Goal: Navigation & Orientation: Go to known website

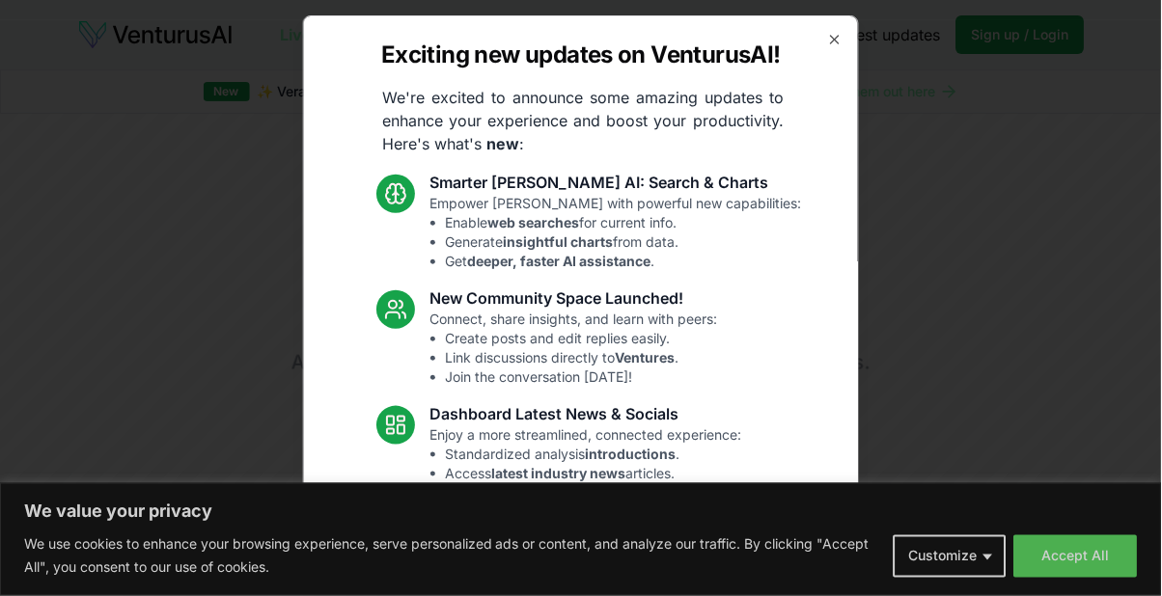
click at [1120, 539] on div at bounding box center [581, 298] width 1162 height 596
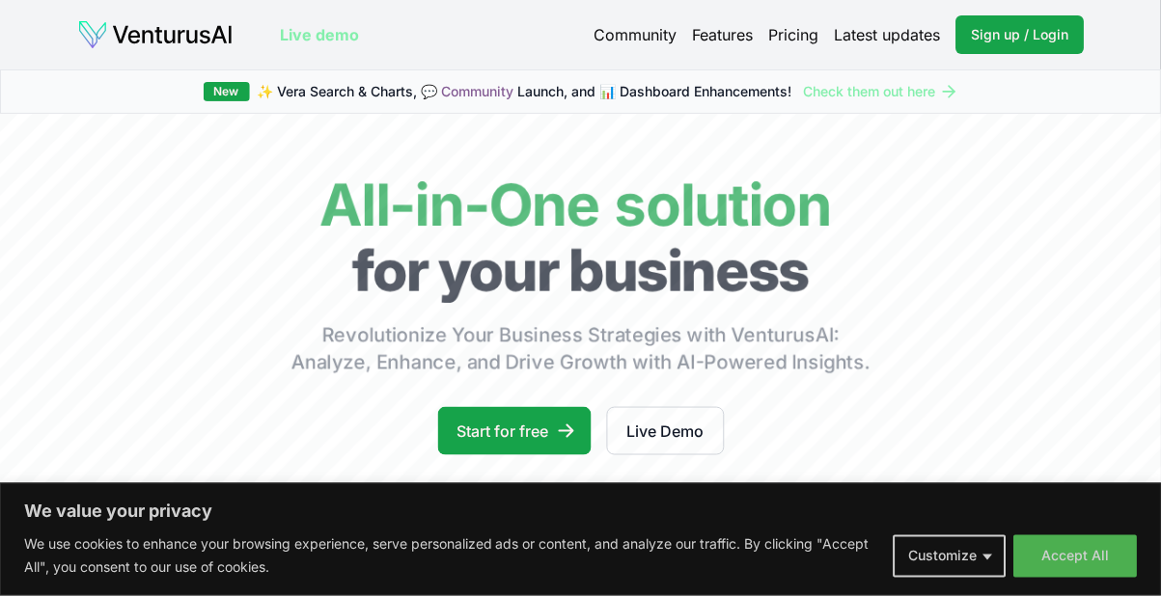
click at [838, 32] on link "Latest updates" at bounding box center [888, 34] width 106 height 23
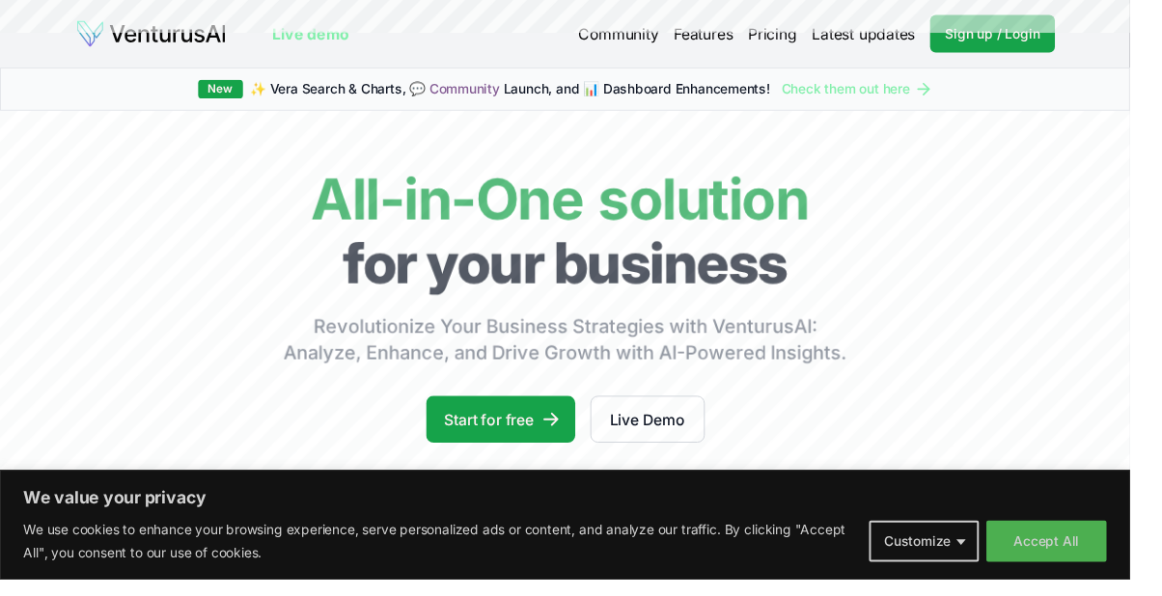
click at [118, 43] on img at bounding box center [155, 34] width 156 height 31
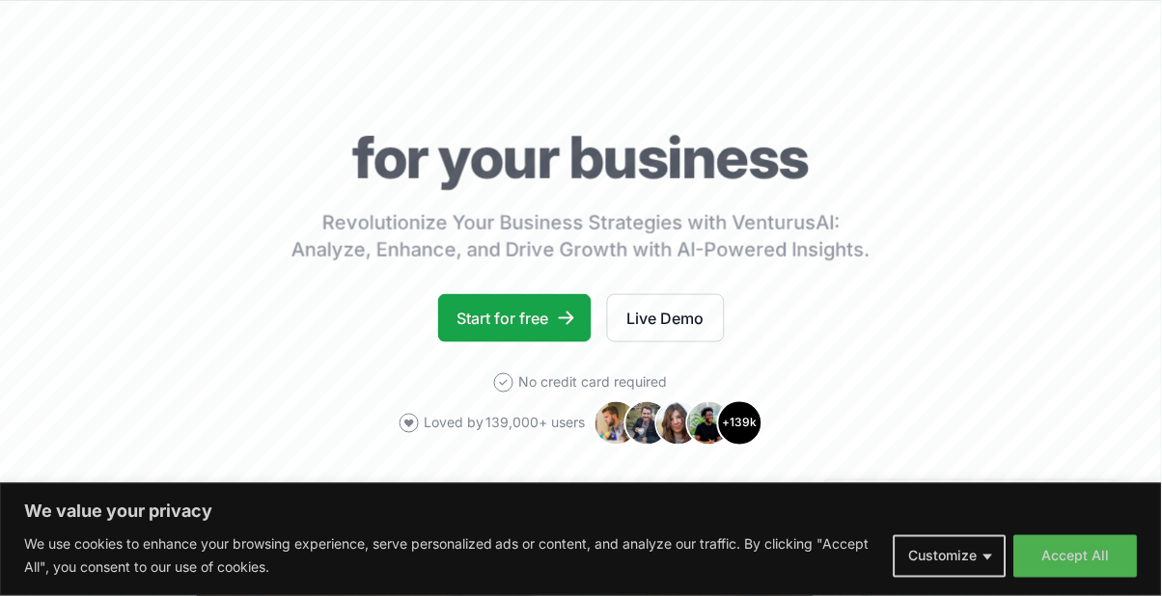
scroll to position [130, 0]
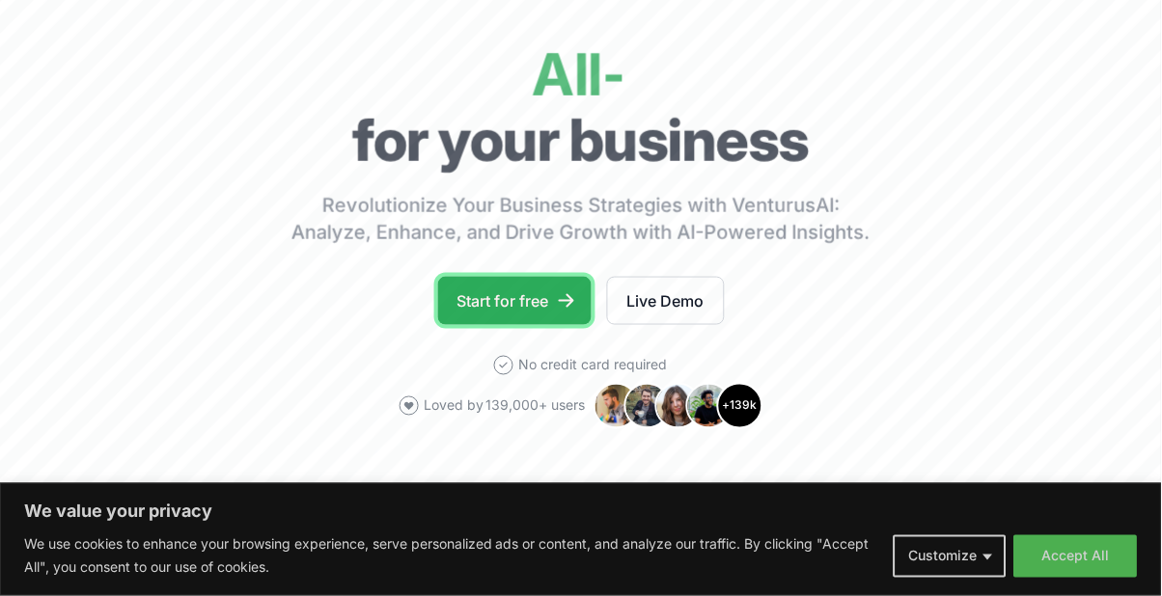
click at [524, 312] on link "Start for free" at bounding box center [514, 301] width 153 height 48
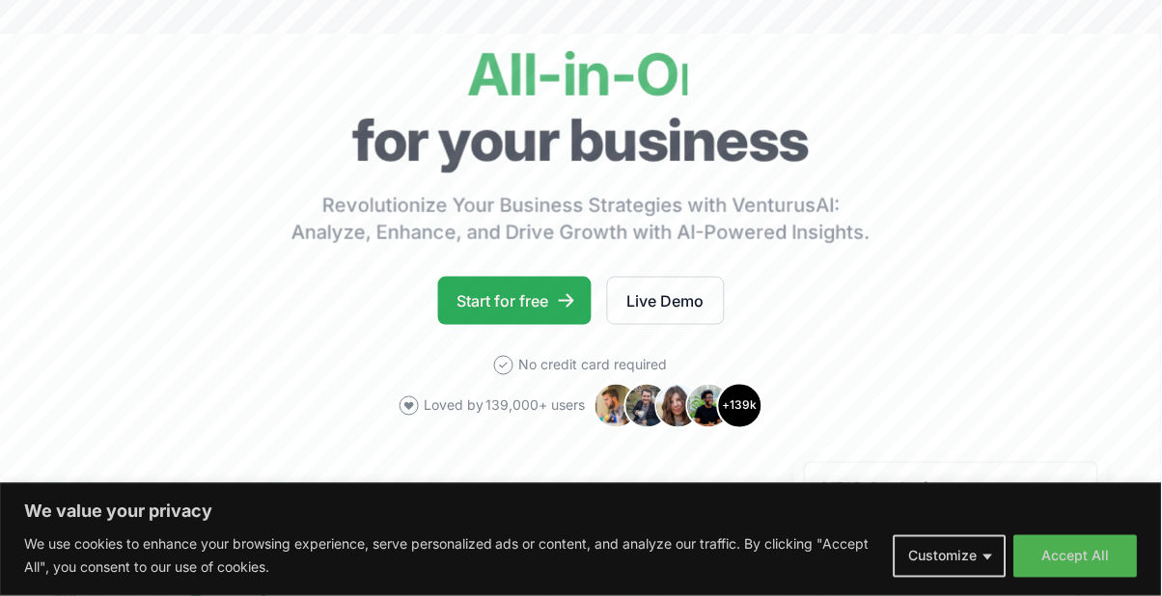
scroll to position [200, 0]
